Goal: Transaction & Acquisition: Purchase product/service

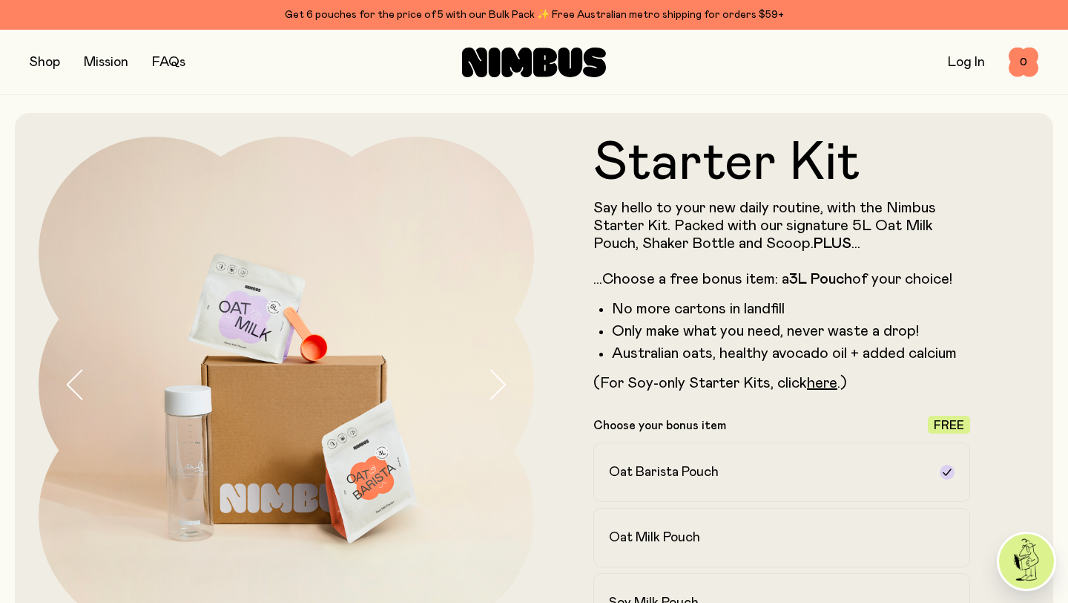
click at [711, 573] on label "Soy Milk Pouch" at bounding box center [782, 602] width 377 height 59
click at [45, 64] on button "button" at bounding box center [45, 62] width 30 height 21
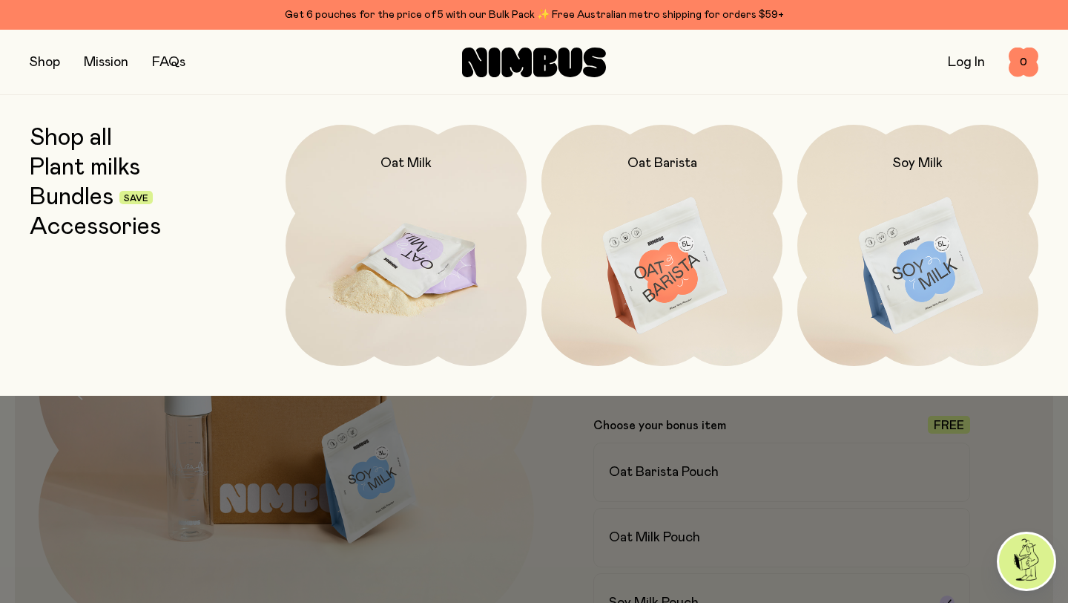
click at [410, 244] on img at bounding box center [406, 266] width 241 height 283
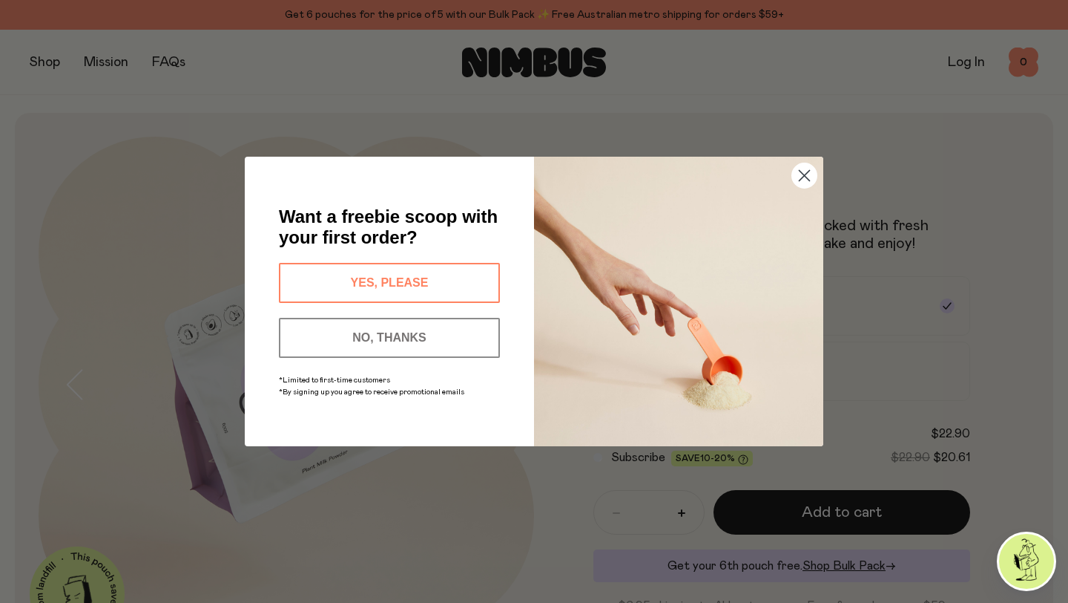
click at [419, 281] on button "YES, PLEASE" at bounding box center [389, 283] width 221 height 40
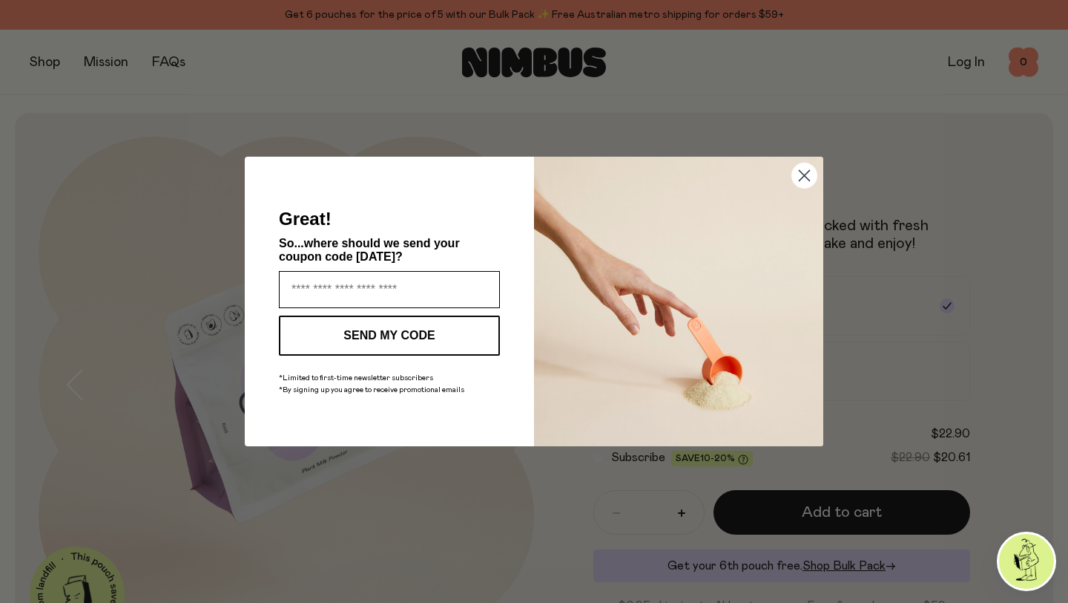
type input "**********"
click at [435, 333] on button "SEND MY CODE" at bounding box center [389, 335] width 221 height 40
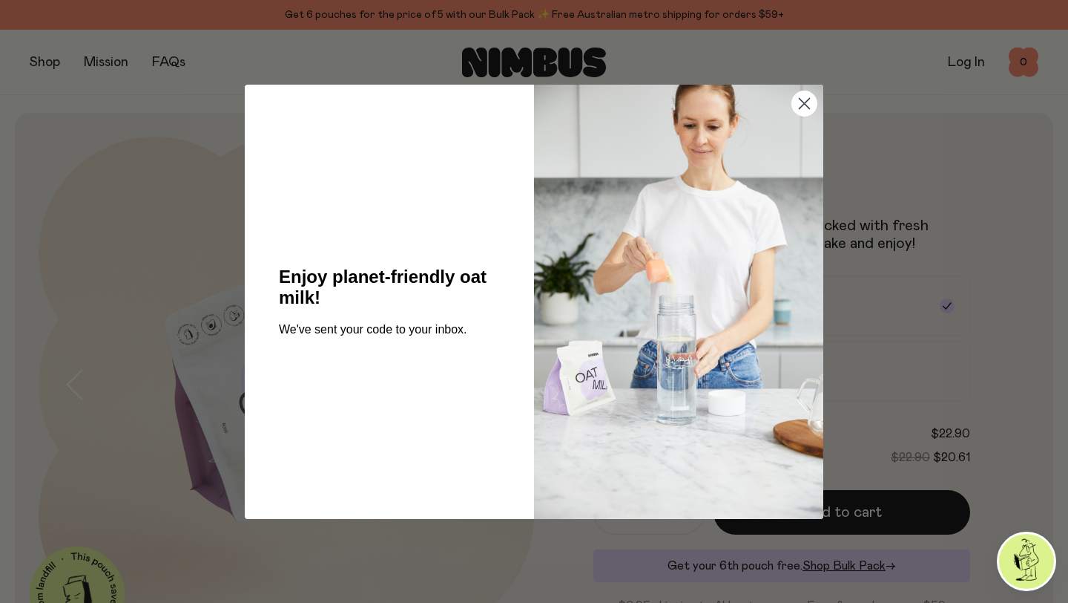
click at [802, 105] on icon "Close dialog" at bounding box center [805, 103] width 10 height 10
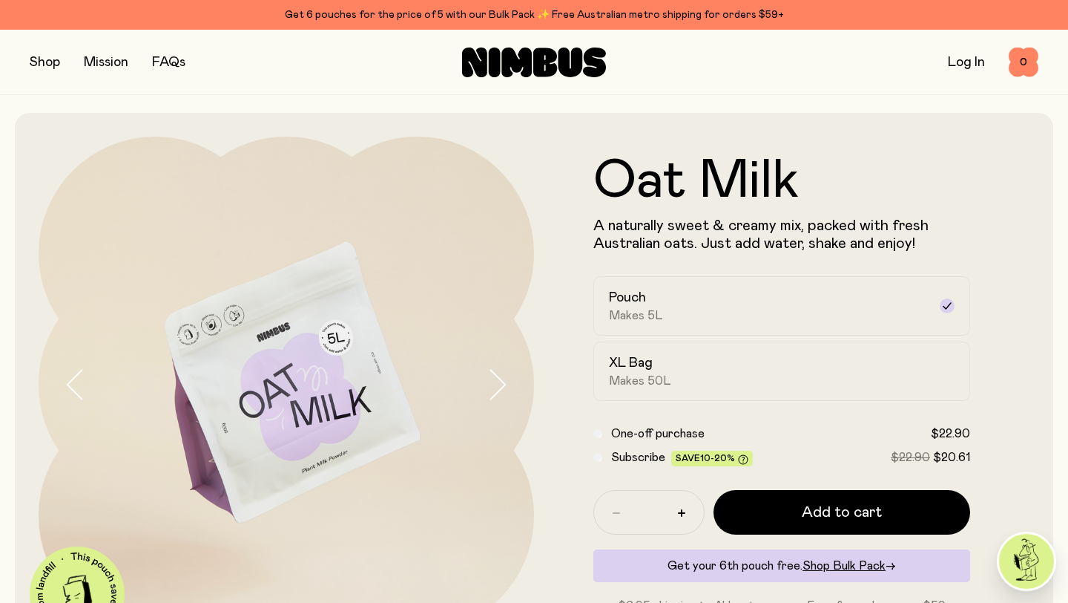
click at [41, 69] on button "button" at bounding box center [45, 62] width 30 height 21
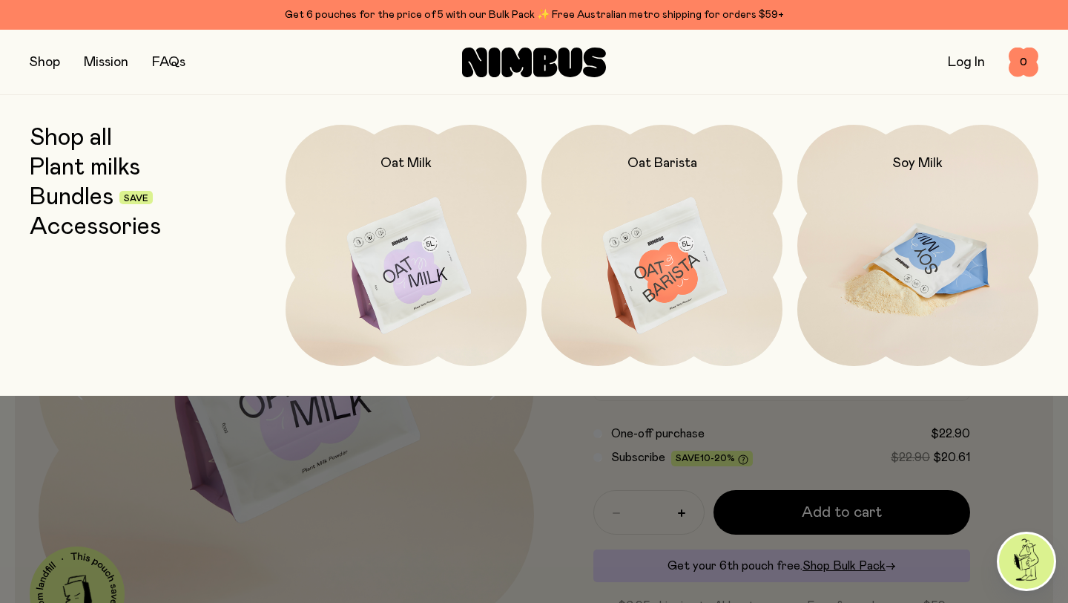
click at [916, 210] on img at bounding box center [918, 266] width 241 height 283
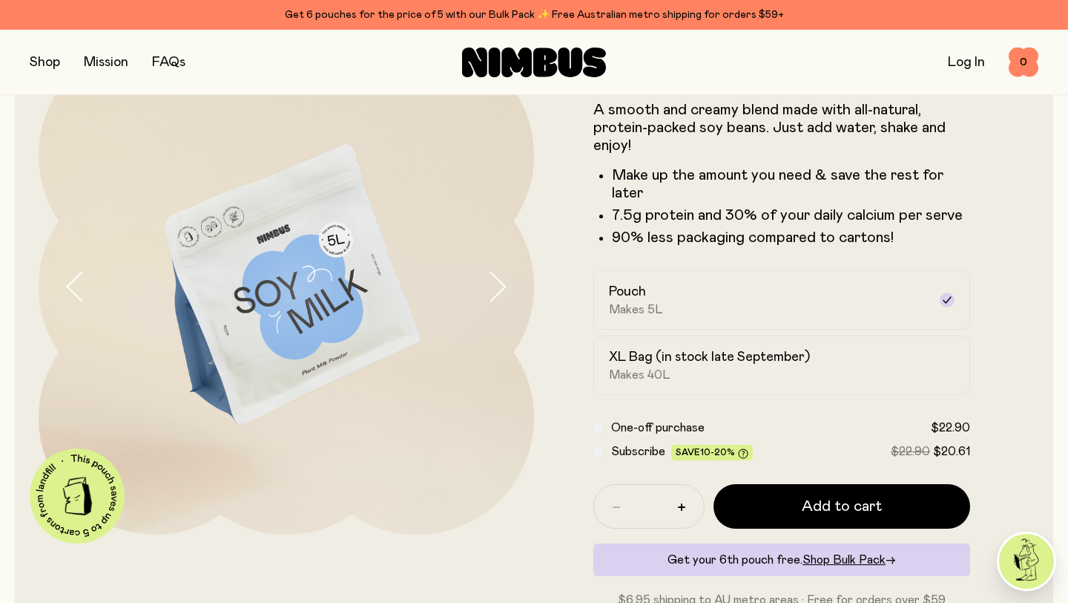
scroll to position [99, 0]
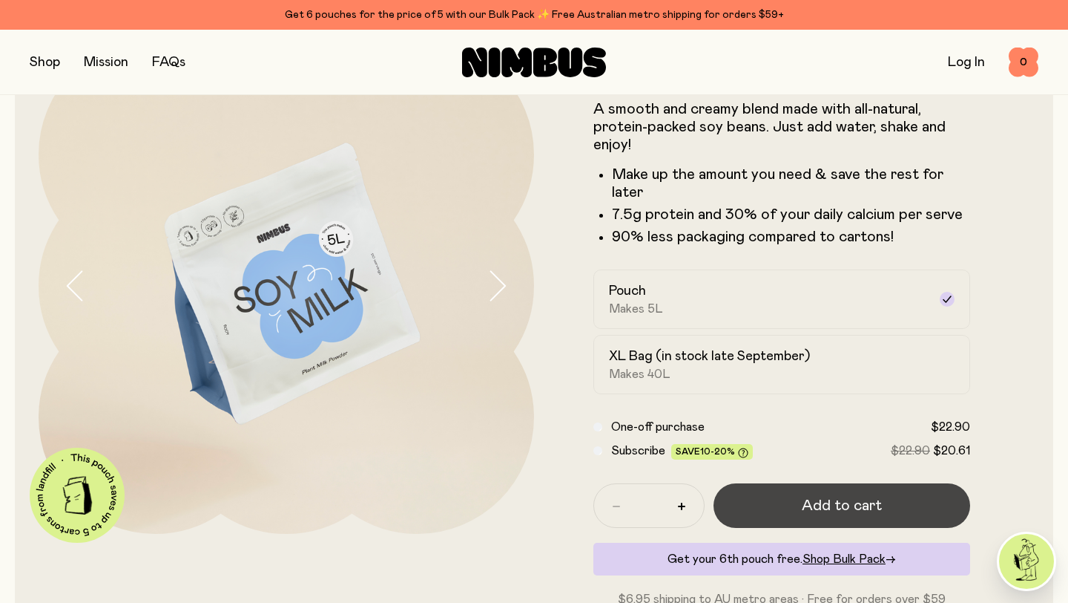
click at [858, 490] on button "Add to cart" at bounding box center [842, 505] width 257 height 45
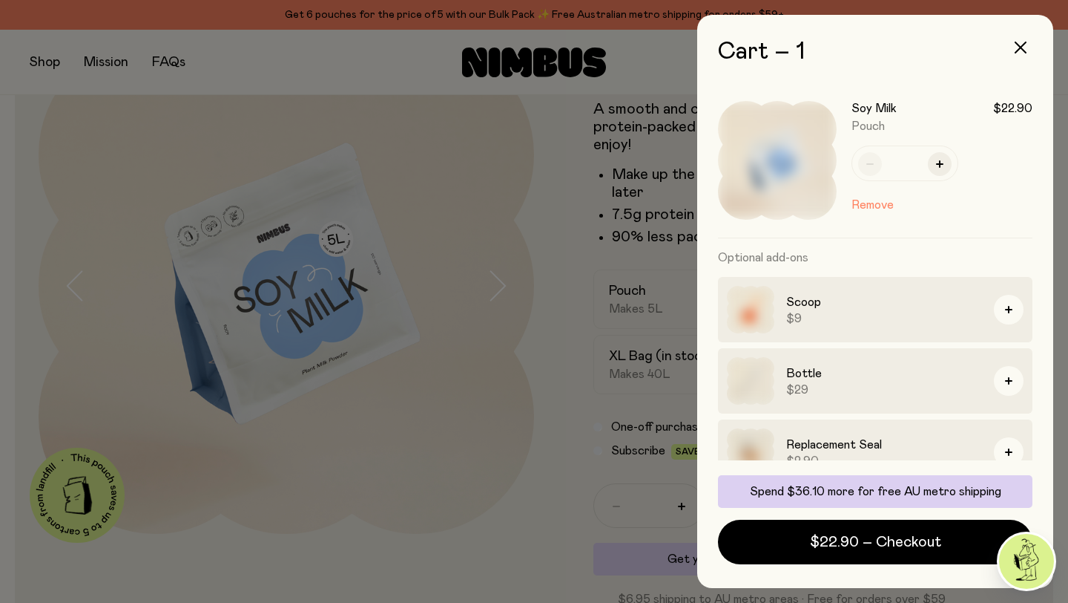
scroll to position [0, 0]
click at [1008, 312] on icon "button" at bounding box center [1008, 309] width 7 height 7
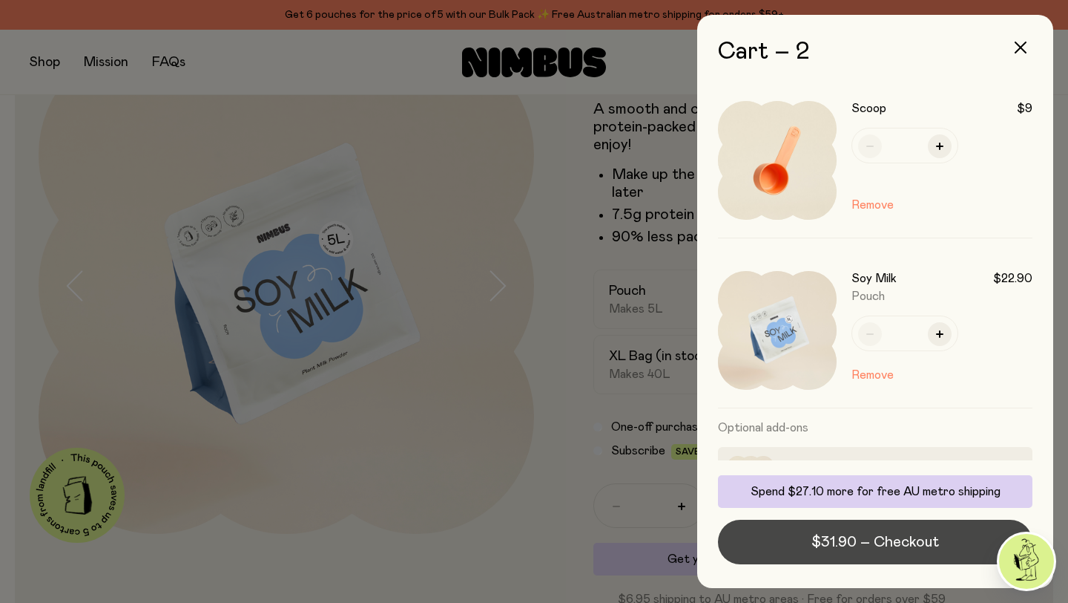
click at [876, 536] on span "$31.90 – Checkout" at bounding box center [876, 541] width 128 height 21
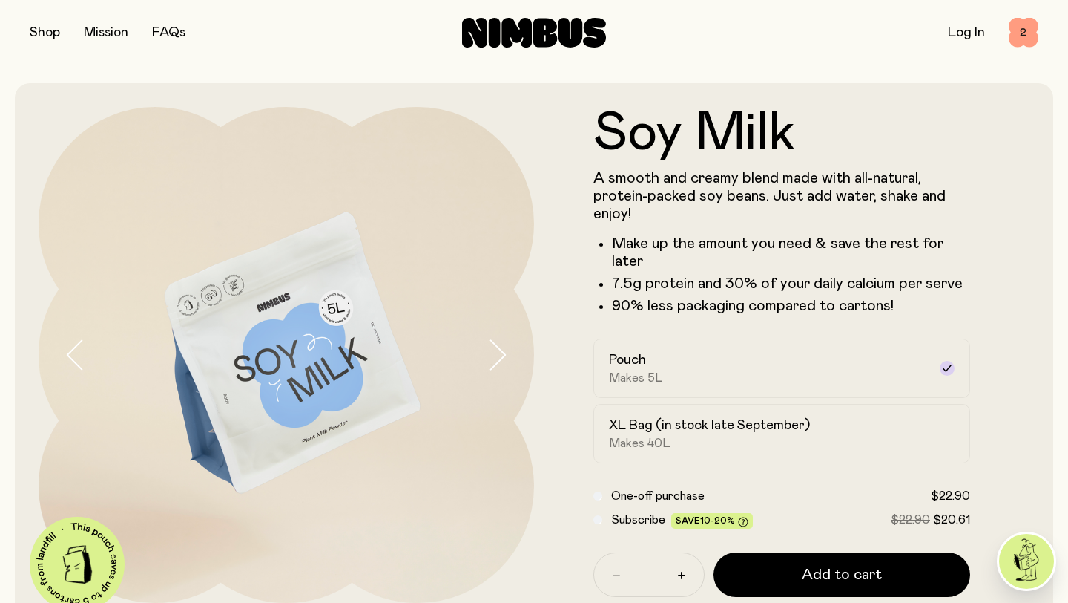
click at [1032, 30] on span "2" at bounding box center [1024, 33] width 30 height 30
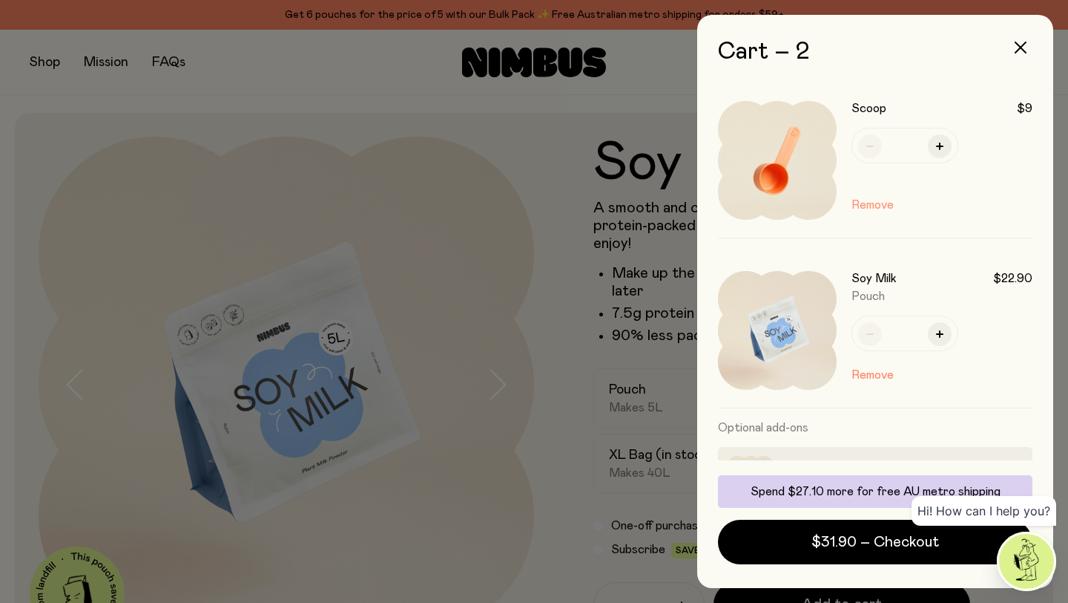
click at [887, 200] on button "Remove" at bounding box center [873, 205] width 42 height 18
